Goal: Task Accomplishment & Management: Use online tool/utility

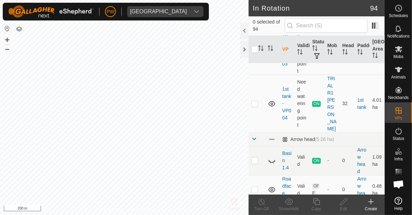
scroll to position [204, 0]
click at [254, 102] on p-checkbox at bounding box center [254, 104] width 7 height 5
click at [257, 102] on p-checkbox at bounding box center [254, 104] width 7 height 5
click at [258, 102] on p-checkbox at bounding box center [254, 104] width 7 height 5
checkbox input "true"
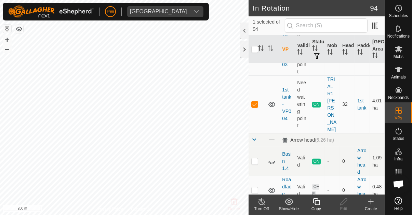
click at [310, 201] on copy-svg-icon at bounding box center [316, 202] width 27 height 8
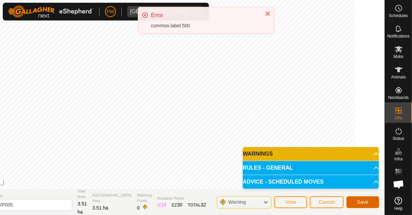
click at [359, 202] on span "Save" at bounding box center [363, 202] width 12 height 5
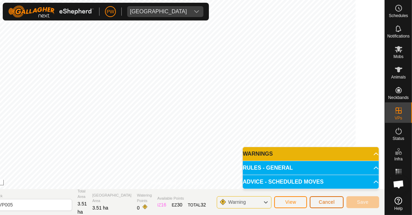
click at [323, 204] on span "Cancel" at bounding box center [327, 202] width 16 height 5
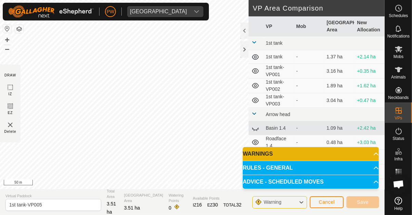
click at [301, 203] on icon at bounding box center [301, 202] width 5 height 9
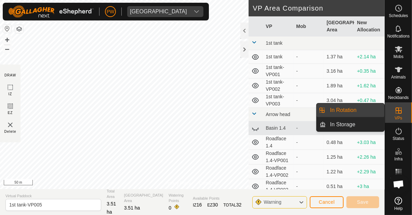
click at [353, 112] on span "In Rotation" at bounding box center [343, 110] width 26 height 8
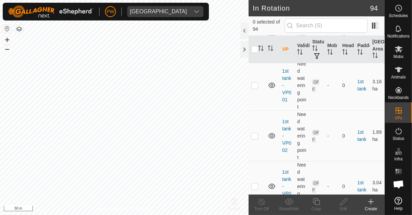
scroll to position [195, 0]
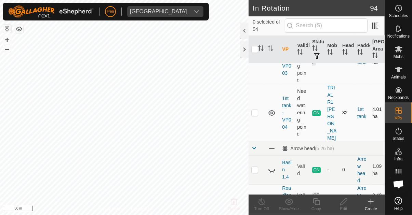
click at [252, 110] on p-checkbox at bounding box center [254, 112] width 7 height 5
checkbox input "true"
click at [317, 204] on icon at bounding box center [316, 202] width 9 height 8
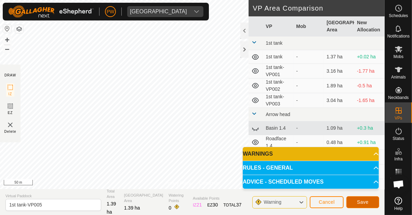
click at [356, 202] on button "Save" at bounding box center [362, 203] width 33 height 12
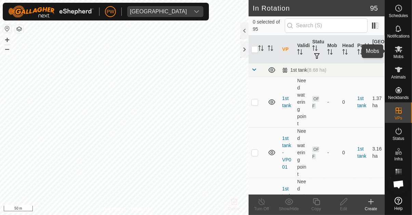
click at [396, 52] on icon at bounding box center [399, 49] width 8 height 8
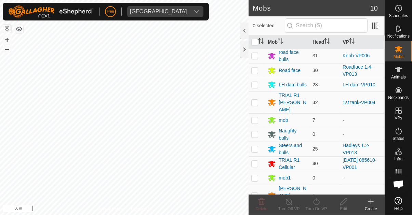
click at [254, 100] on p-checkbox at bounding box center [254, 102] width 7 height 5
checkbox input "true"
click at [315, 203] on icon at bounding box center [316, 202] width 9 height 8
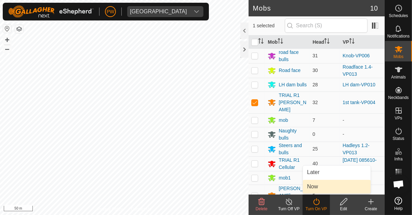
click at [320, 189] on link "Now" at bounding box center [337, 187] width 68 height 14
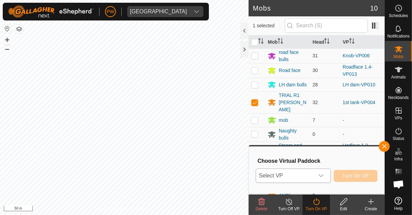
click at [322, 176] on icon "dropdown trigger" at bounding box center [320, 175] width 5 height 5
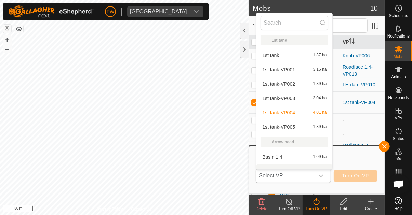
scroll to position [9, 0]
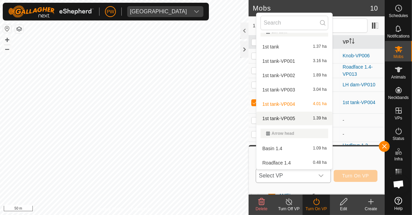
click at [293, 118] on span "1st tank-VP005" at bounding box center [278, 118] width 33 height 5
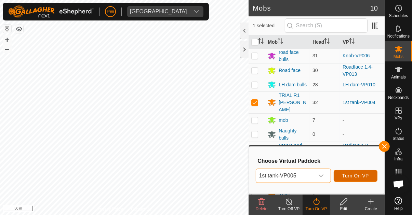
click at [354, 174] on span "Turn On VP" at bounding box center [355, 175] width 27 height 5
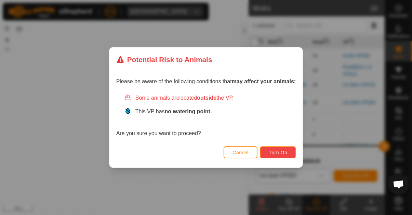
click at [280, 152] on span "Turn On" at bounding box center [278, 152] width 18 height 5
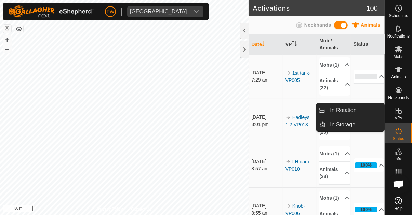
click at [399, 110] on icon at bounding box center [399, 111] width 6 height 6
click at [361, 113] on link "In Rotation" at bounding box center [355, 111] width 58 height 14
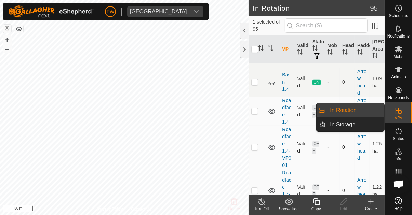
scroll to position [341, 0]
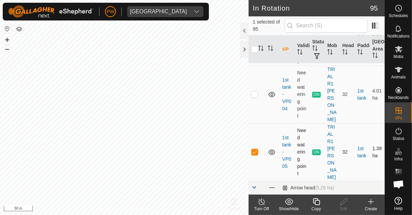
click at [256, 149] on p-checkbox at bounding box center [254, 151] width 7 height 5
checkbox input "false"
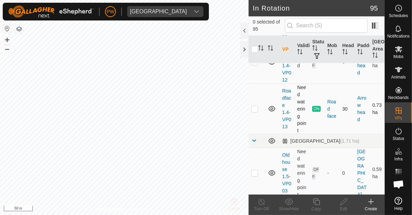
scroll to position [911, 0]
click at [255, 107] on p-checkbox at bounding box center [254, 109] width 7 height 5
checkbox input "true"
click at [314, 204] on icon at bounding box center [316, 202] width 9 height 8
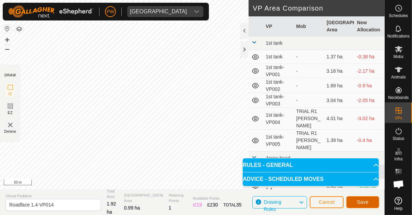
click at [360, 201] on span "Save" at bounding box center [363, 202] width 12 height 5
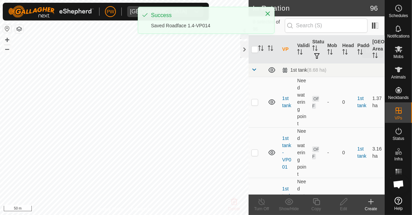
click at [395, 51] on icon at bounding box center [399, 49] width 8 height 8
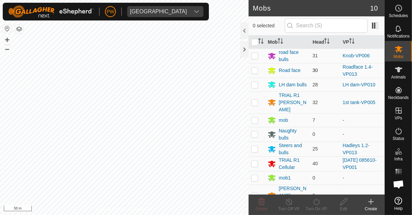
click at [256, 69] on p-checkbox at bounding box center [254, 70] width 7 height 5
checkbox input "true"
click at [316, 205] on icon at bounding box center [316, 202] width 9 height 8
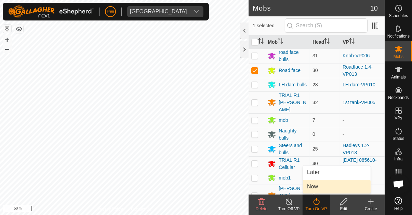
click at [323, 189] on link "Now" at bounding box center [337, 187] width 68 height 14
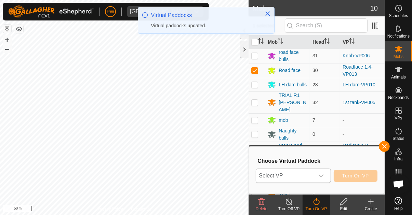
click at [322, 178] on icon "dropdown trigger" at bounding box center [320, 175] width 5 height 5
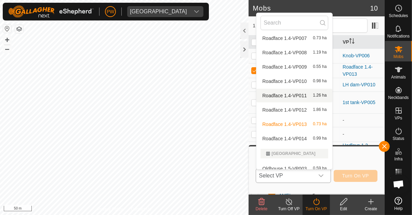
scroll to position [236, 0]
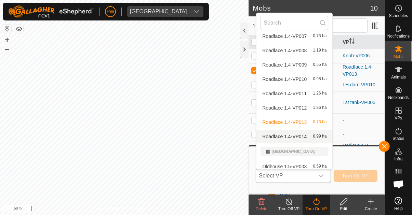
click at [307, 138] on div "Roadface 1.4-VP014 0.99 ha" at bounding box center [295, 137] width 68 height 8
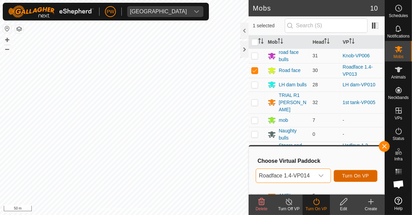
click at [354, 175] on span "Turn On VP" at bounding box center [355, 175] width 27 height 5
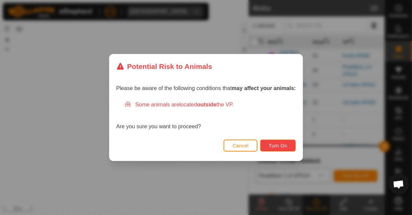
click at [284, 148] on span "Turn On" at bounding box center [278, 145] width 18 height 5
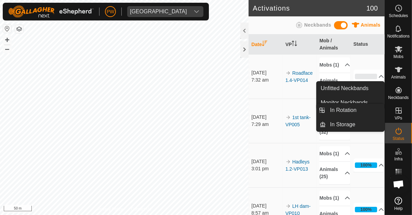
click at [395, 114] on icon at bounding box center [399, 111] width 8 height 8
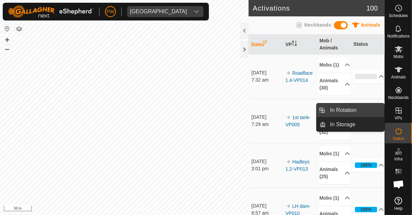
click at [359, 111] on link "In Rotation" at bounding box center [355, 111] width 58 height 14
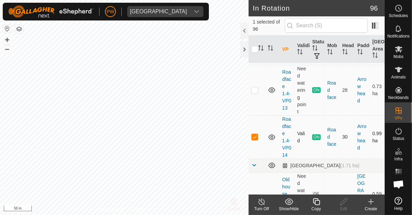
click at [254, 134] on p-checkbox at bounding box center [254, 136] width 7 height 5
checkbox input "false"
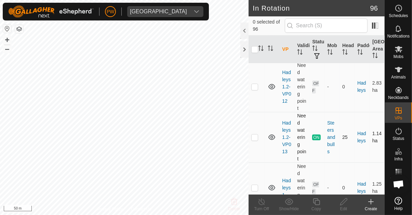
scroll to position [1865, 0]
click at [254, 134] on p-checkbox at bounding box center [254, 136] width 7 height 5
checkbox input "true"
click at [314, 205] on icon at bounding box center [316, 202] width 9 height 8
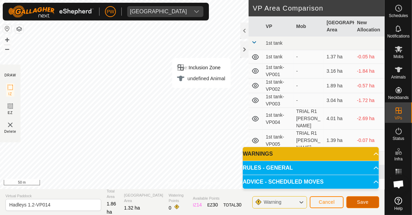
click at [356, 202] on button "Save" at bounding box center [362, 203] width 33 height 12
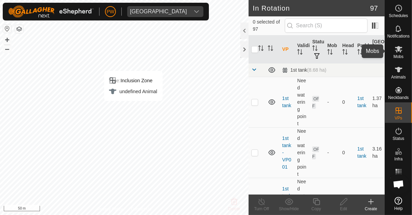
click at [399, 53] on icon at bounding box center [399, 49] width 8 height 8
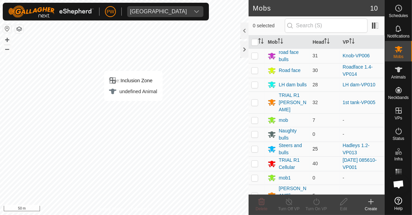
click at [255, 146] on p-checkbox at bounding box center [254, 148] width 7 height 5
checkbox input "true"
click at [317, 204] on icon at bounding box center [316, 202] width 9 height 8
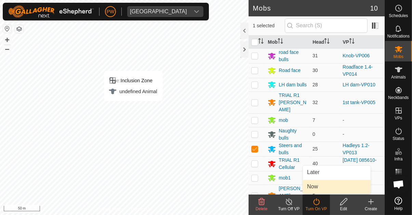
click at [320, 187] on link "Now" at bounding box center [337, 187] width 68 height 14
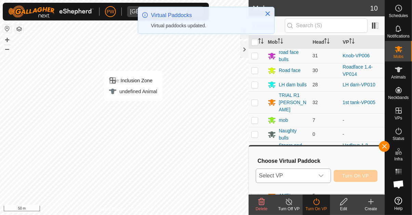
click at [322, 176] on icon "dropdown trigger" at bounding box center [320, 175] width 5 height 5
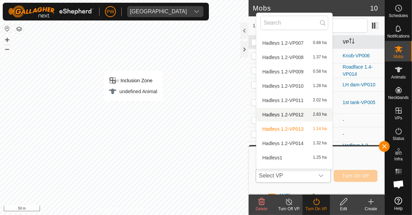
scroll to position [533, 0]
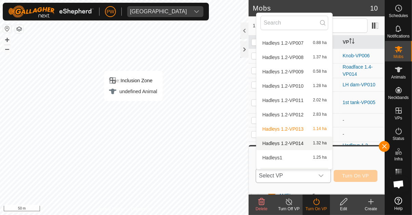
click at [300, 144] on span "Hadleys 1.2-VP014" at bounding box center [282, 143] width 41 height 5
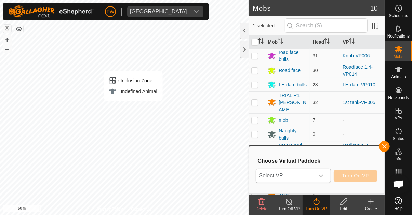
click at [300, 147] on span "Hadleys 1.2-VP014" at bounding box center [282, 149] width 41 height 4
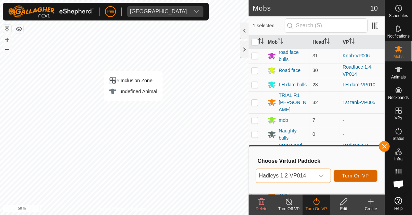
click at [349, 176] on span "Turn On VP" at bounding box center [355, 175] width 27 height 5
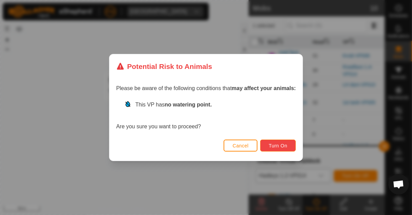
click at [282, 145] on span "Turn On" at bounding box center [278, 145] width 18 height 5
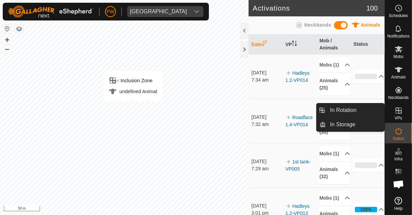
click at [398, 116] on span "VPs" at bounding box center [399, 118] width 8 height 4
click at [355, 111] on span "In Rotation" at bounding box center [343, 110] width 26 height 8
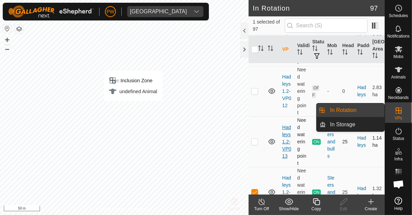
scroll to position [1860, 0]
click at [255, 190] on p-checkbox at bounding box center [254, 192] width 7 height 5
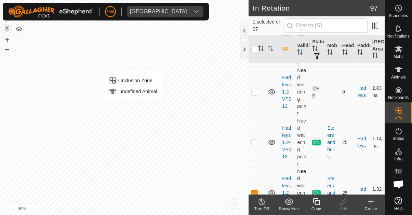
checkbox input "false"
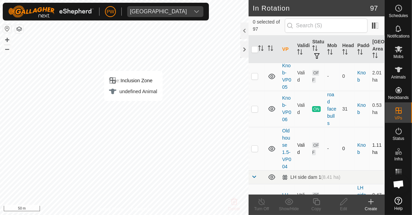
scroll to position [2212, 0]
click at [254, 106] on p-checkbox at bounding box center [254, 108] width 7 height 5
checkbox input "true"
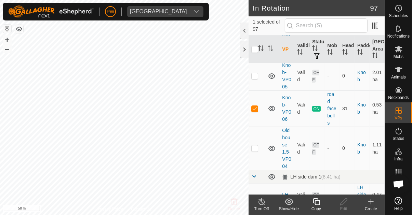
click at [318, 204] on icon at bounding box center [316, 202] width 9 height 8
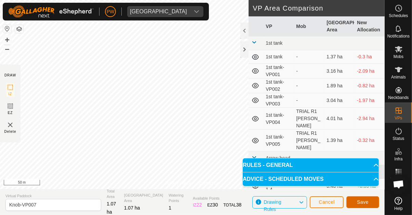
click at [357, 201] on span "Save" at bounding box center [363, 202] width 12 height 5
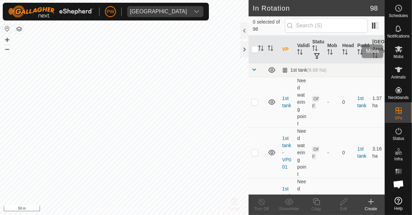
click at [398, 52] on icon at bounding box center [399, 49] width 8 height 8
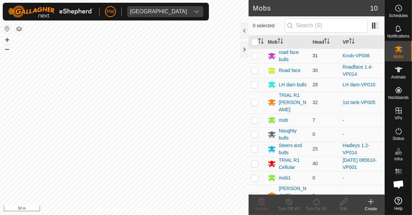
click at [253, 56] on p-checkbox at bounding box center [254, 55] width 7 height 5
checkbox input "true"
click at [316, 201] on icon at bounding box center [316, 202] width 9 height 8
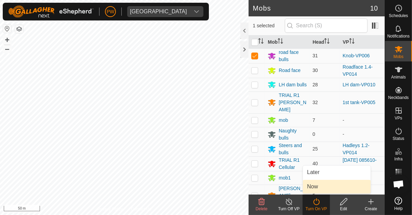
click at [322, 187] on link "Now" at bounding box center [337, 187] width 68 height 14
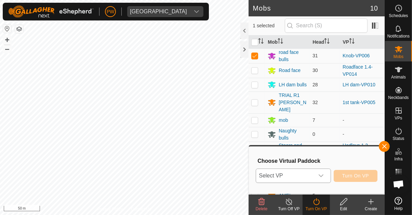
click at [322, 178] on icon "dropdown trigger" at bounding box center [320, 175] width 5 height 5
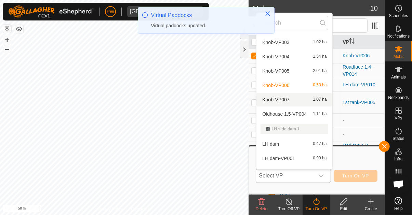
scroll to position [723, 0]
click at [304, 100] on div "Knob-VP007 1.07 ha" at bounding box center [295, 99] width 68 height 8
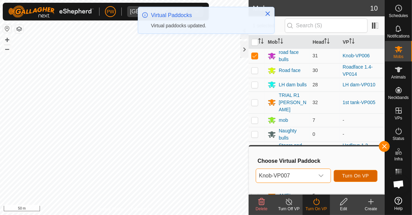
click at [353, 174] on span "Turn On VP" at bounding box center [355, 175] width 27 height 5
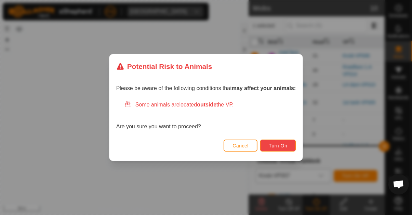
click at [280, 143] on span "Turn On" at bounding box center [278, 145] width 18 height 5
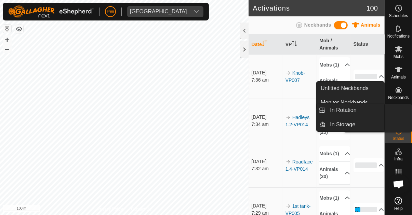
click at [395, 115] on es-virtualpaddocks-svg-icon at bounding box center [399, 110] width 12 height 11
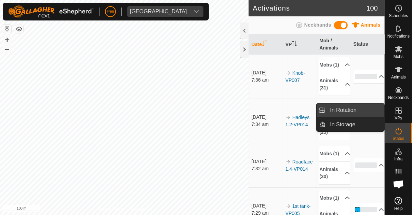
click at [351, 111] on span "In Rotation" at bounding box center [343, 110] width 26 height 8
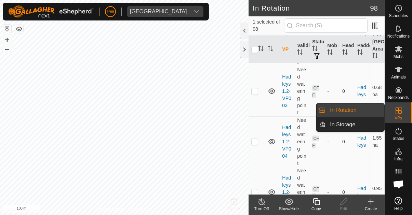
scroll to position [1405, 0]
click at [332, 111] on span "In Rotation" at bounding box center [343, 110] width 26 height 8
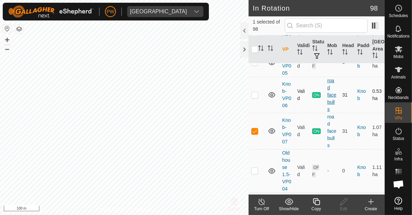
scroll to position [2225, 0]
click at [255, 129] on p-checkbox at bounding box center [254, 131] width 7 height 5
checkbox input "false"
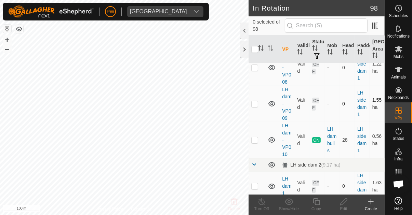
scroll to position [2680, 0]
click at [254, 137] on p-checkbox at bounding box center [254, 139] width 7 height 5
checkbox input "true"
click at [314, 204] on icon at bounding box center [316, 202] width 9 height 8
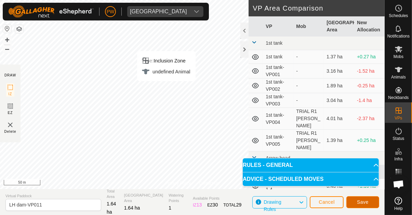
click at [360, 203] on span "Save" at bounding box center [363, 202] width 12 height 5
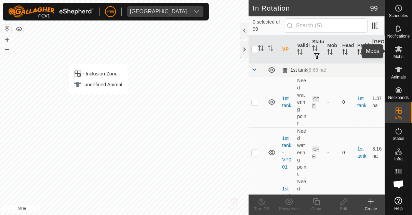
click at [396, 51] on icon at bounding box center [399, 49] width 8 height 8
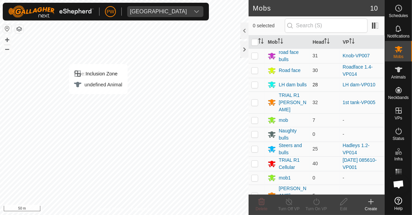
click at [254, 85] on p-checkbox at bounding box center [254, 84] width 7 height 5
checkbox input "true"
click at [315, 207] on div "Turn On VP" at bounding box center [316, 209] width 27 height 6
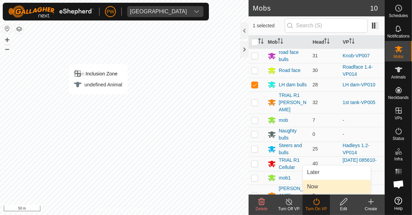
click at [319, 188] on link "Now" at bounding box center [337, 187] width 68 height 14
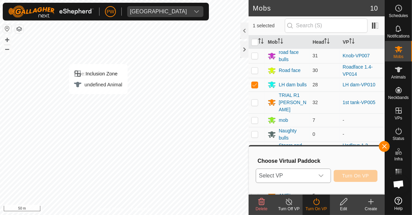
click at [323, 177] on icon "dropdown trigger" at bounding box center [321, 176] width 5 height 3
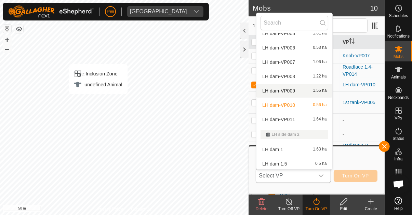
scroll to position [906, 0]
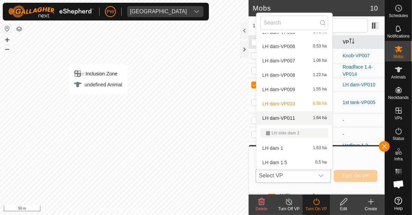
click at [295, 119] on div "LH dam-VP011 1.64 ha" at bounding box center [295, 118] width 68 height 8
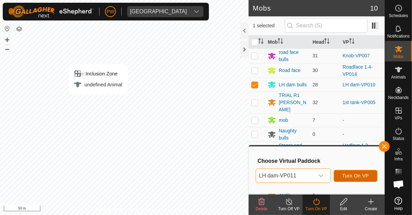
click at [352, 177] on span "Turn On VP" at bounding box center [355, 175] width 27 height 5
